Goal: Find specific page/section: Find specific page/section

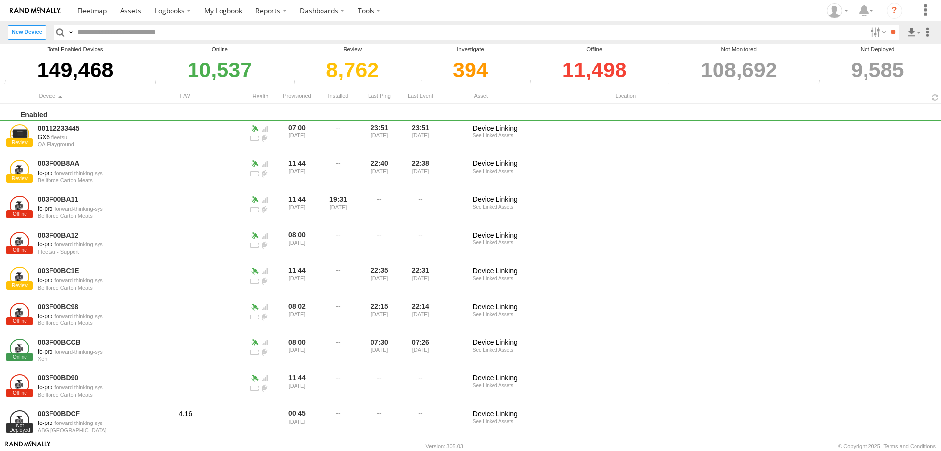
click at [101, 33] on input "text" at bounding box center [470, 32] width 793 height 14
paste input "**********"
type input "**********"
click at [888, 25] on input "**" at bounding box center [893, 32] width 11 height 14
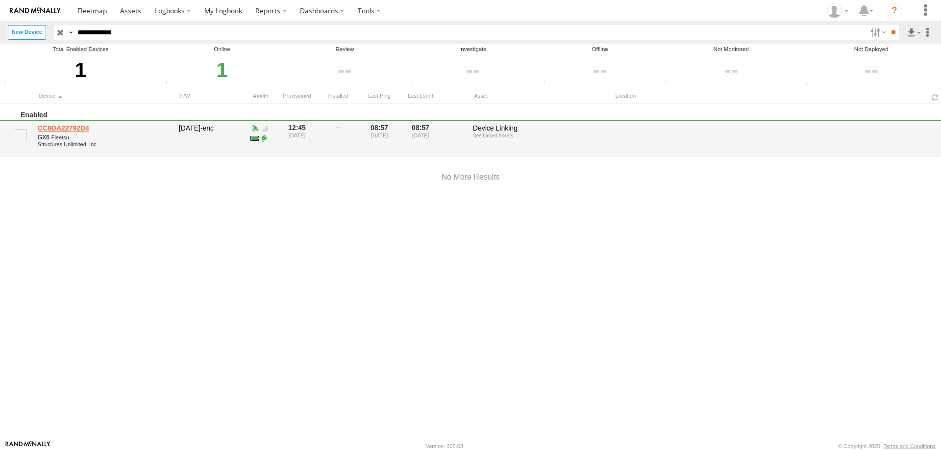
click at [69, 132] on link "CC8DA22792D4" at bounding box center [105, 128] width 134 height 9
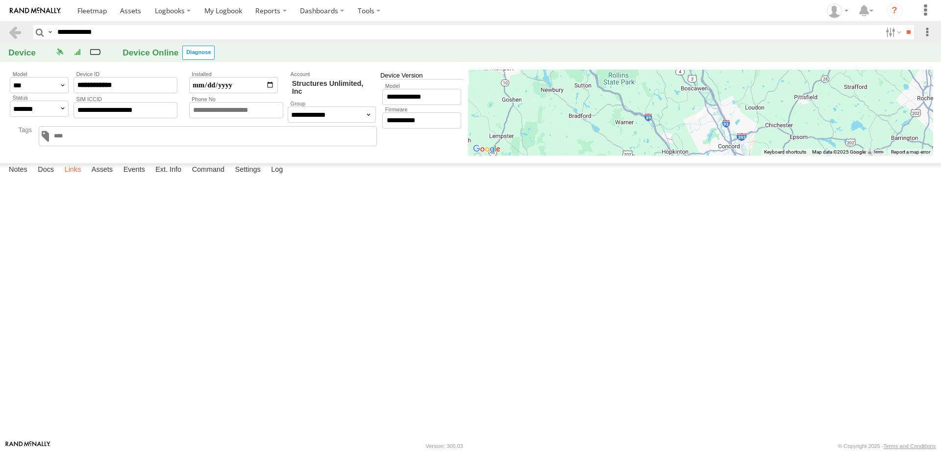
click at [86, 177] on label "Links" at bounding box center [73, 170] width 26 height 14
click at [85, 173] on div "4 0 Model" at bounding box center [470, 241] width 941 height 397
click at [266, 177] on label "Settings" at bounding box center [247, 170] width 35 height 14
click at [62, 169] on div "4 0 Model" at bounding box center [470, 241] width 941 height 397
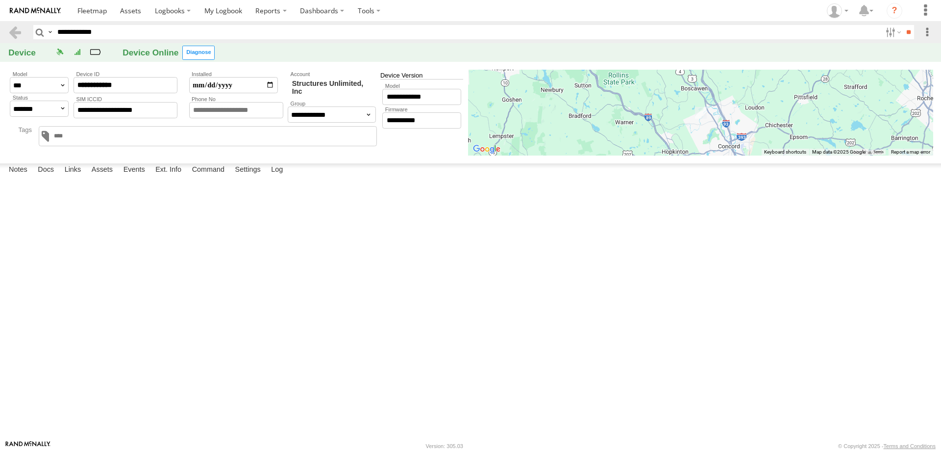
click at [0, 0] on input "text" at bounding box center [0, 0] width 0 height 0
click at [0, 0] on label "Device Serial Number" at bounding box center [0, 0] width 0 height 0
click at [7, 177] on label "Notes" at bounding box center [18, 170] width 28 height 14
click at [106, 177] on label "Assets" at bounding box center [102, 170] width 31 height 14
click at [150, 177] on label "Events" at bounding box center [134, 170] width 31 height 14
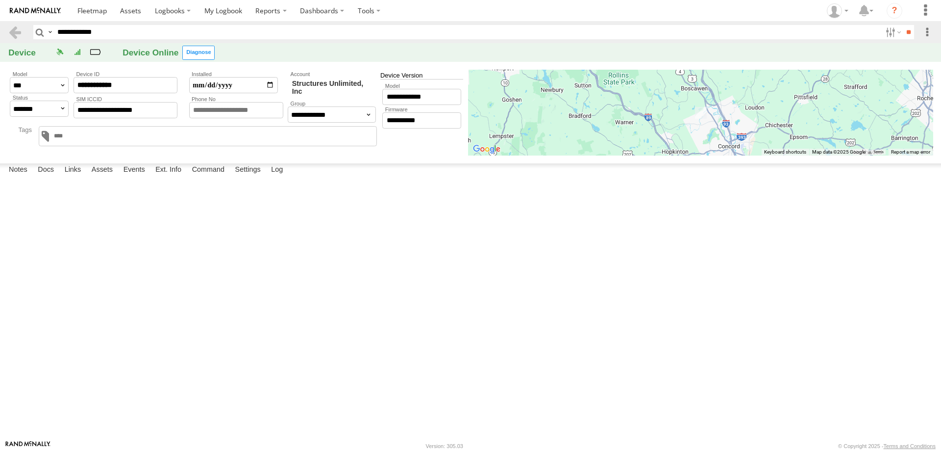
scroll to position [98, 0]
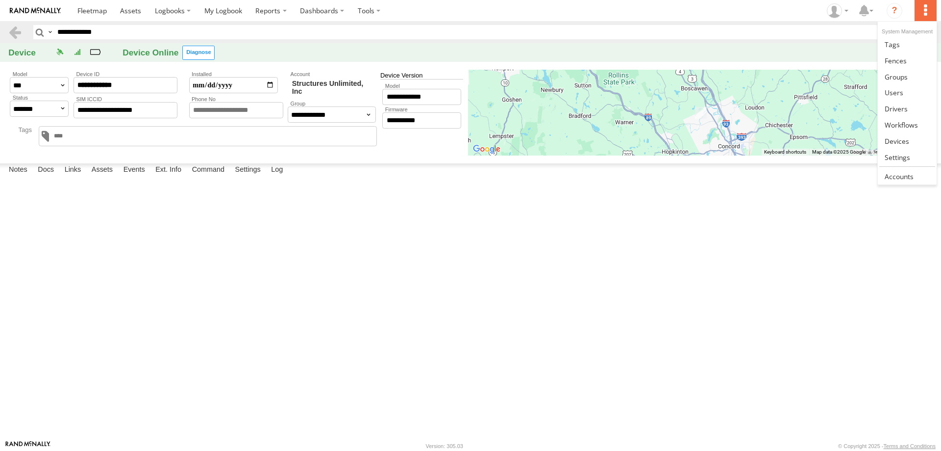
click at [919, 9] on label at bounding box center [926, 10] width 22 height 21
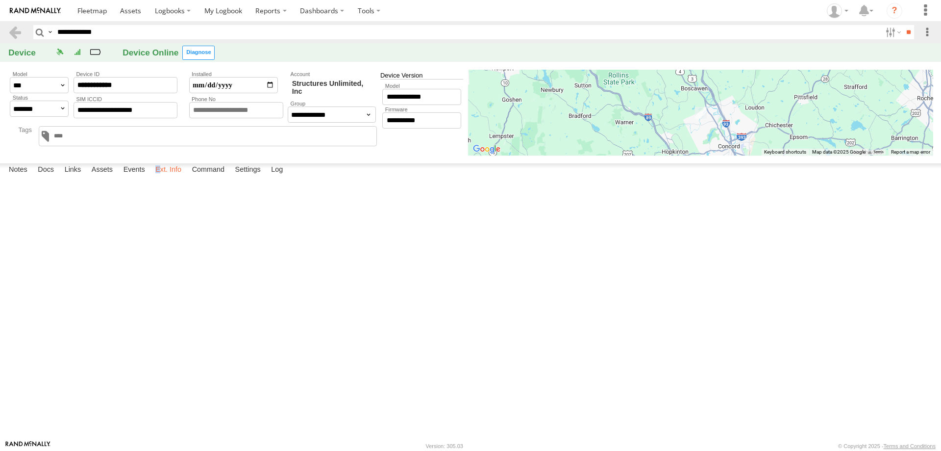
click at [179, 177] on label "Ext. Info" at bounding box center [168, 170] width 36 height 14
click at [186, 177] on label "Ext. Info" at bounding box center [168, 170] width 36 height 14
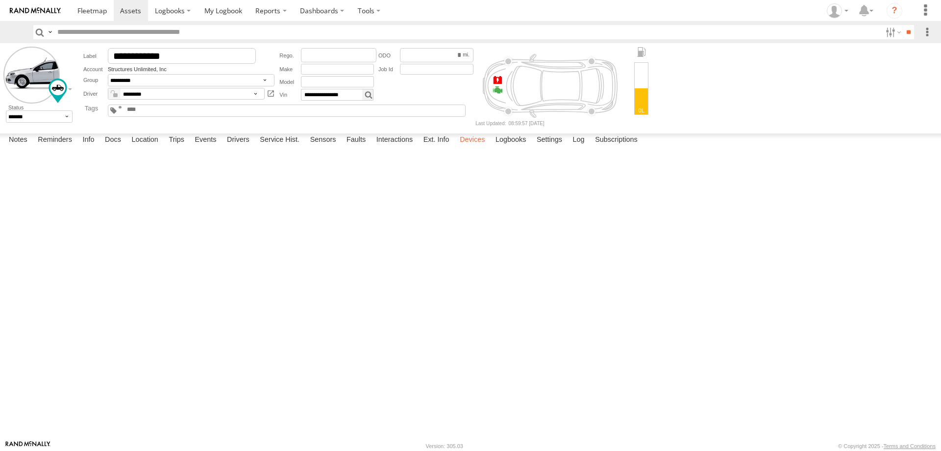
click at [490, 147] on label "Devices" at bounding box center [472, 140] width 35 height 14
click at [221, 147] on label "Events" at bounding box center [205, 140] width 31 height 14
